Goal: Transaction & Acquisition: Purchase product/service

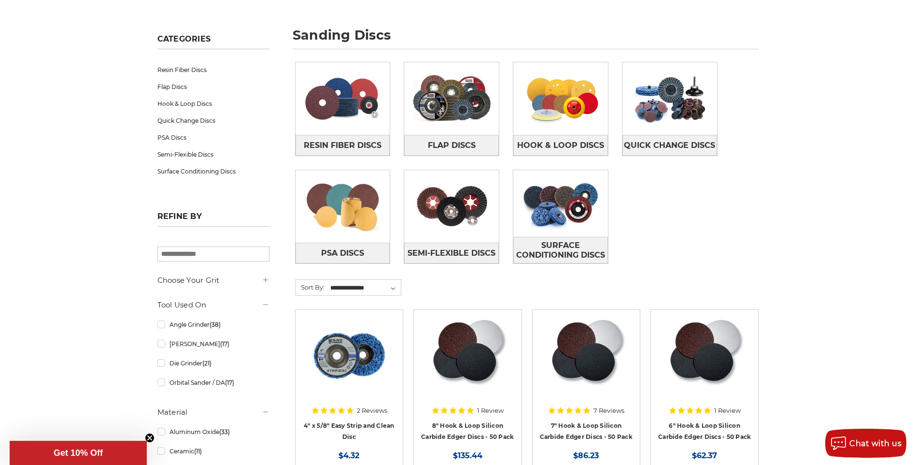
scroll to position [97, 0]
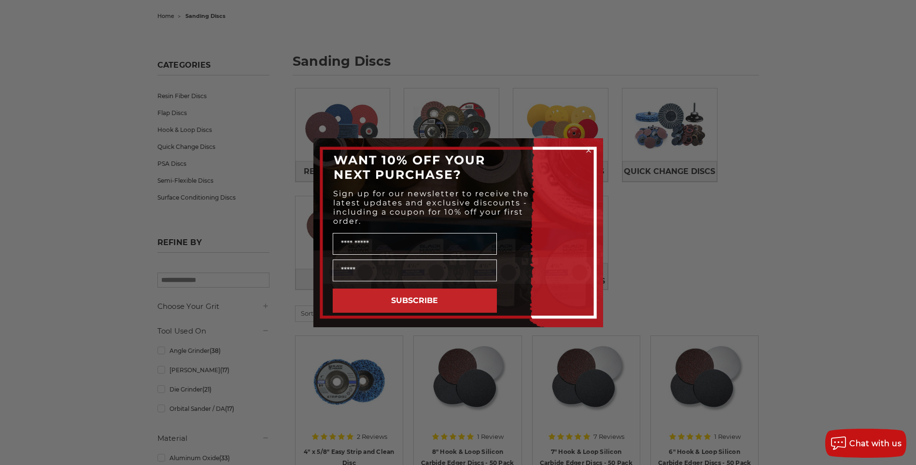
click at [589, 149] on icon "Close dialog" at bounding box center [589, 150] width 4 height 4
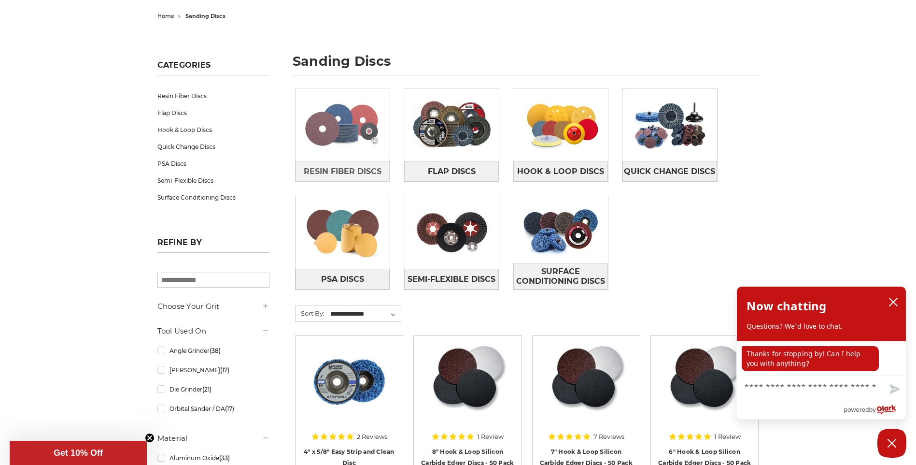
click at [348, 143] on img at bounding box center [343, 124] width 95 height 67
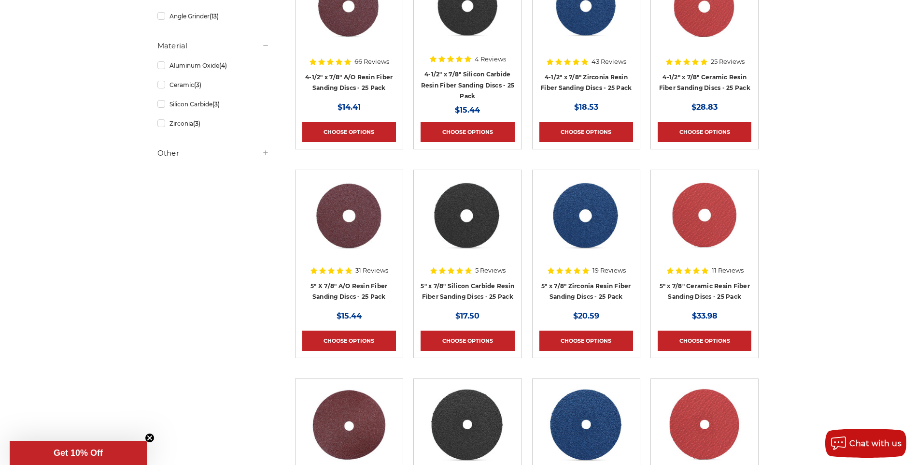
scroll to position [48, 0]
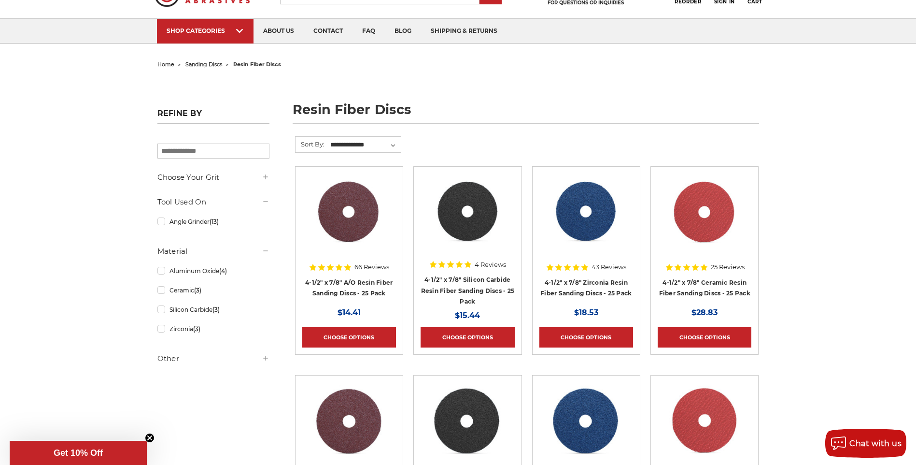
click at [348, 247] on img at bounding box center [349, 211] width 79 height 77
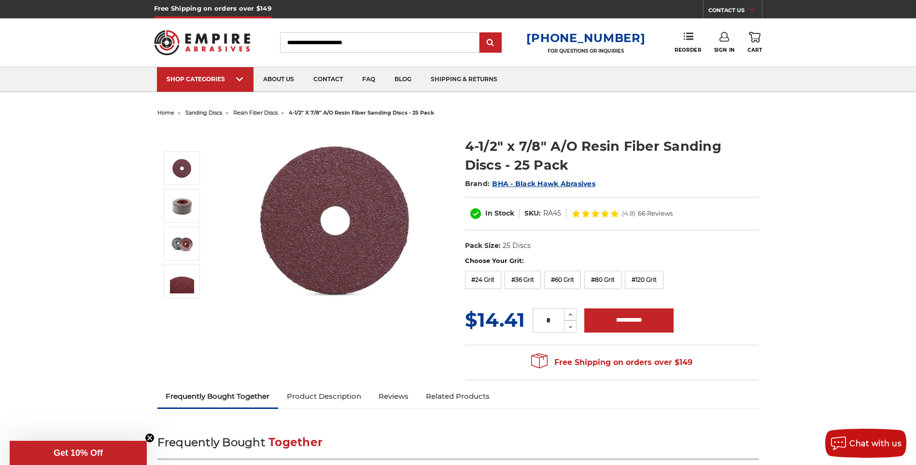
click at [464, 145] on section "4-1/2" x 7/8" A/O Resin Fiber Sanding Discs - 25 Pack Brand: BHA - Black Hawk A…" at bounding box center [612, 191] width 308 height 129
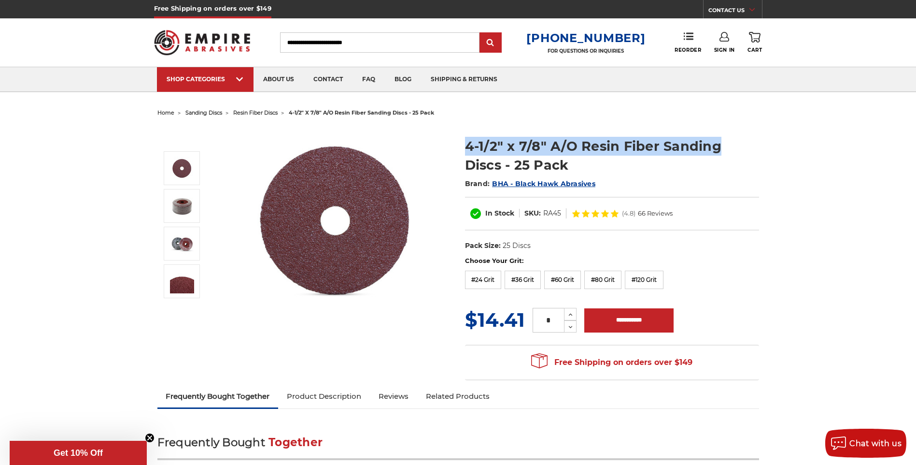
drag, startPoint x: 467, startPoint y: 145, endPoint x: 763, endPoint y: 144, distance: 296.6
click at [763, 144] on section "4-1/2" x 7/8" A/O Resin Fiber Sanding Discs - 25 Pack Brand: BHA - Black Hawk A…" at bounding box center [612, 191] width 308 height 129
drag, startPoint x: 763, startPoint y: 144, endPoint x: 696, endPoint y: 149, distance: 67.3
copy h1 "4-1/2" x 7/8" A/O Resin Fiber Sanding"
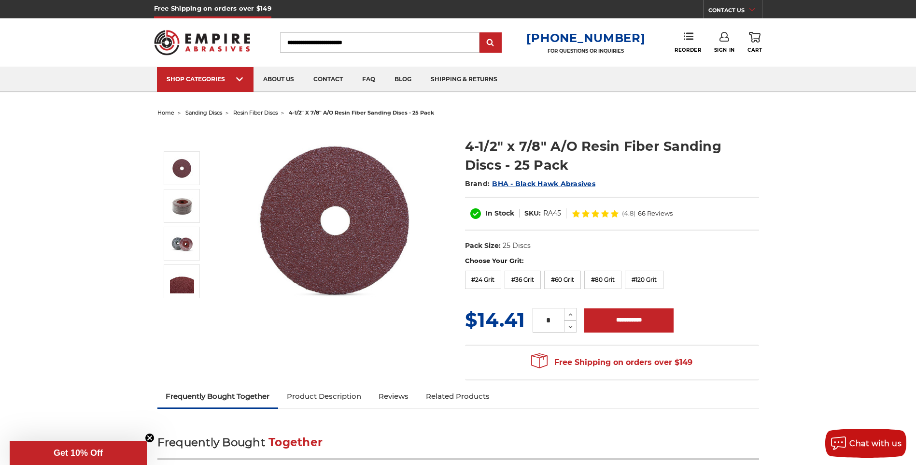
click at [313, 40] on input "Search" at bounding box center [380, 42] width 200 height 20
paste input "**********"
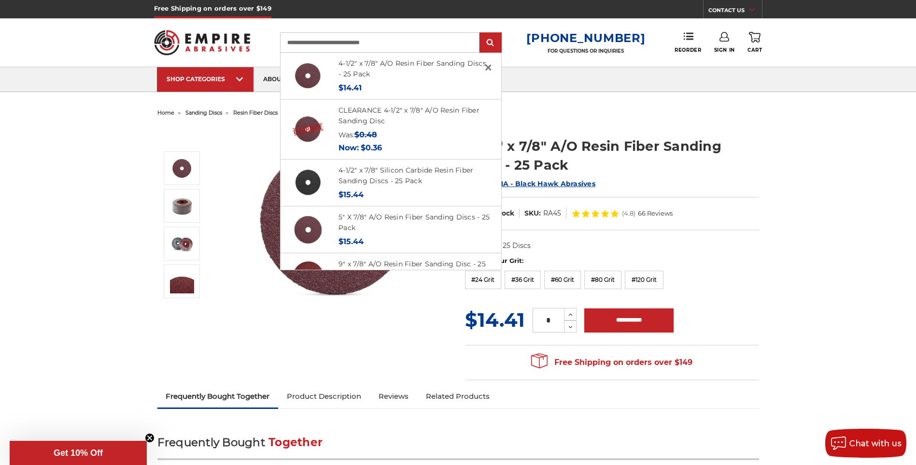
click at [395, 42] on input "**********" at bounding box center [380, 42] width 200 height 20
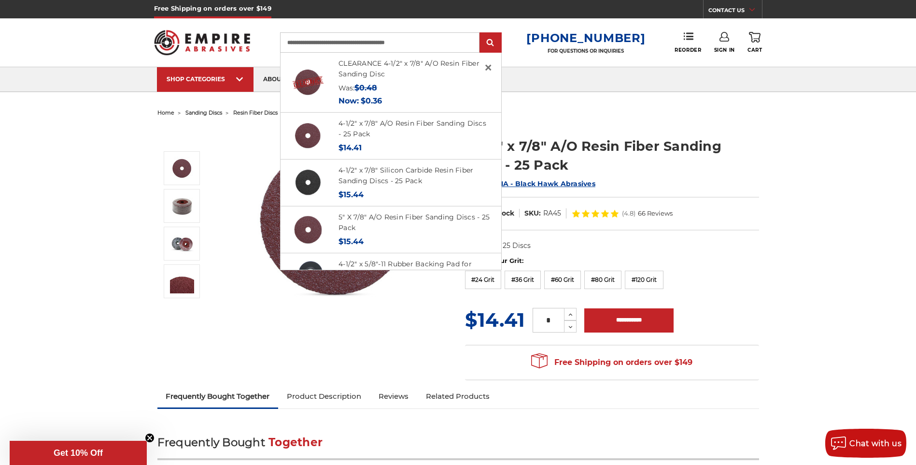
type input "**********"
click at [481, 33] on input "submit" at bounding box center [490, 42] width 19 height 19
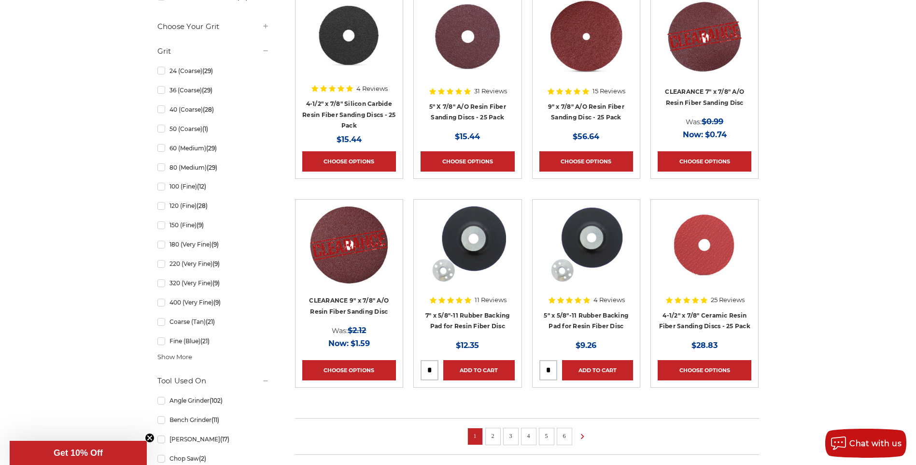
scroll to position [531, 0]
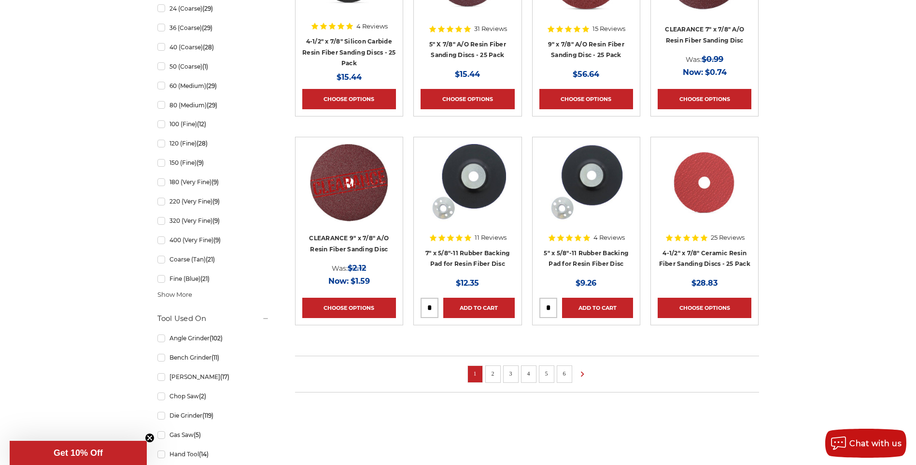
click at [461, 185] on img at bounding box center [467, 182] width 77 height 77
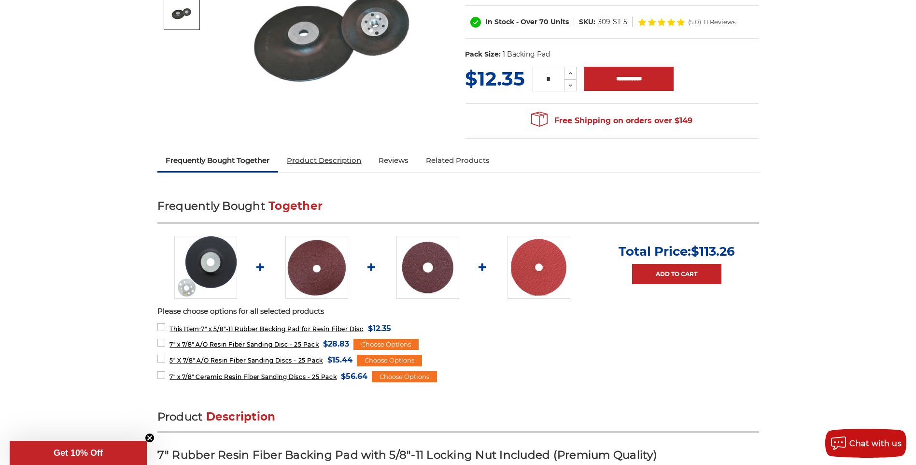
scroll to position [290, 0]
